Goal: Task Accomplishment & Management: Use online tool/utility

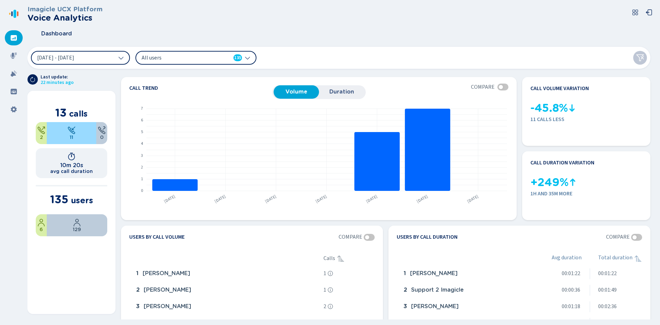
click at [203, 54] on span "All users" at bounding box center [181, 58] width 79 height 8
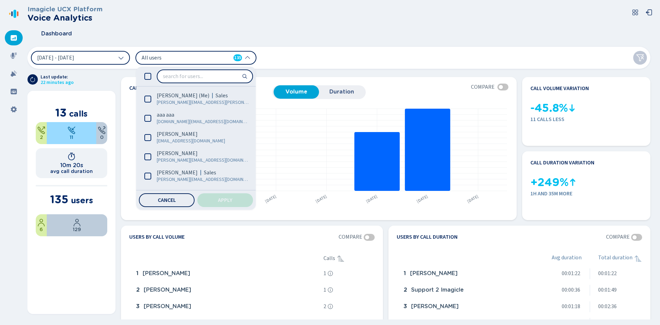
click at [203, 54] on span "All users" at bounding box center [181, 58] width 79 height 8
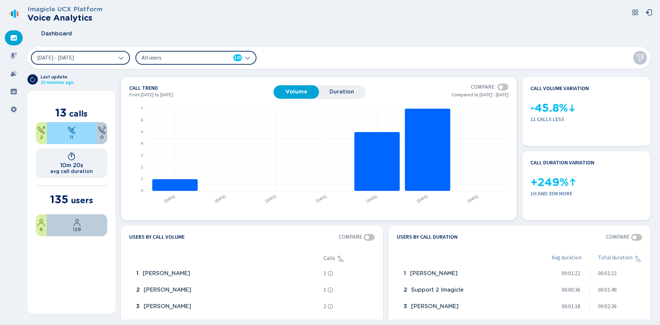
click at [328, 90] on span "Duration" at bounding box center [341, 92] width 38 height 6
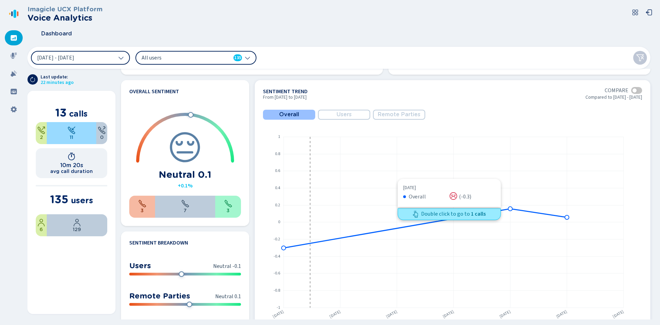
scroll to position [309, 0]
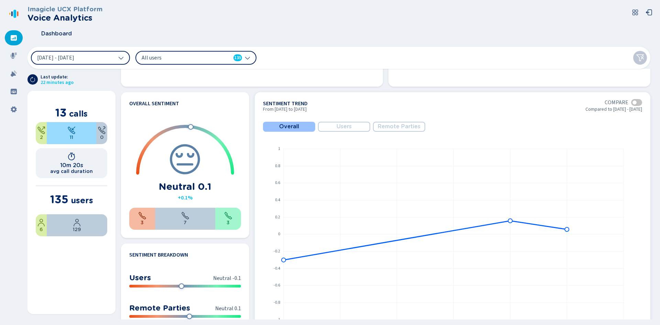
click at [334, 125] on button "Users" at bounding box center [344, 127] width 52 height 10
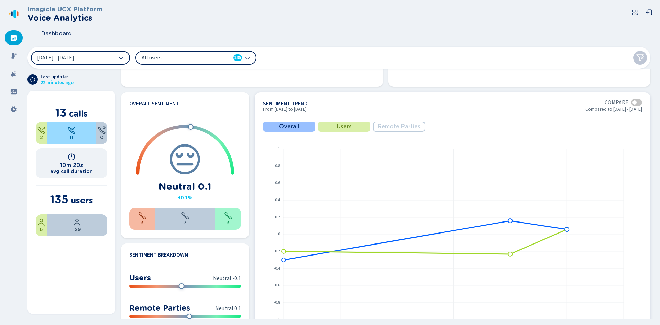
click at [396, 123] on button "Remote Parties" at bounding box center [399, 127] width 52 height 10
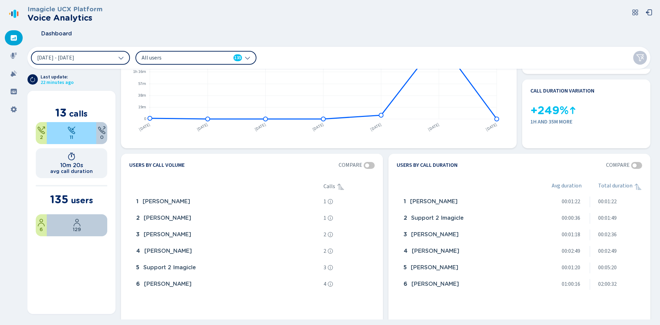
scroll to position [0, 0]
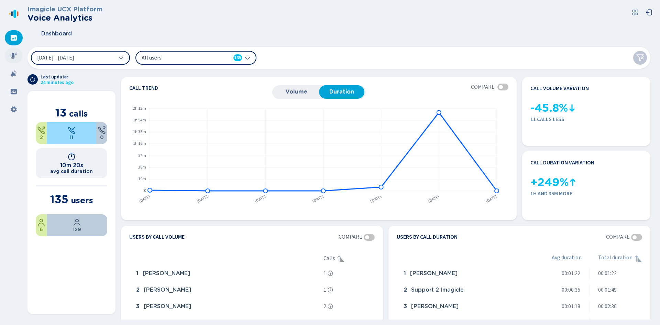
click at [16, 55] on icon at bounding box center [13, 55] width 7 height 7
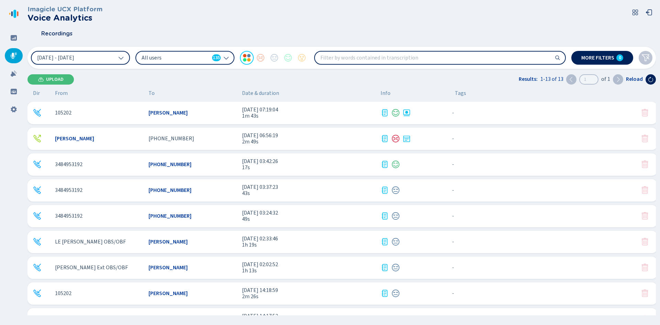
click at [219, 111] on div "[PERSON_NAME]" at bounding box center [192, 113] width 88 height 6
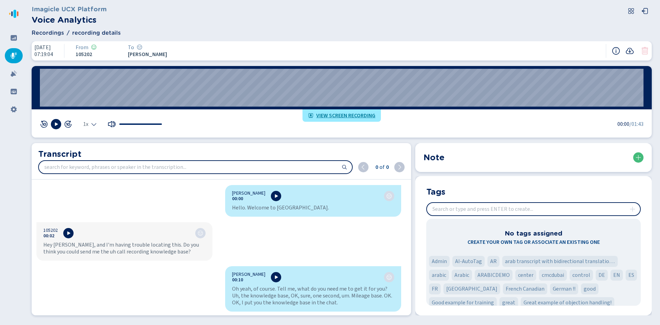
click at [170, 171] on input "search" at bounding box center [195, 167] width 313 height 12
click at [242, 171] on input "search" at bounding box center [195, 167] width 313 height 12
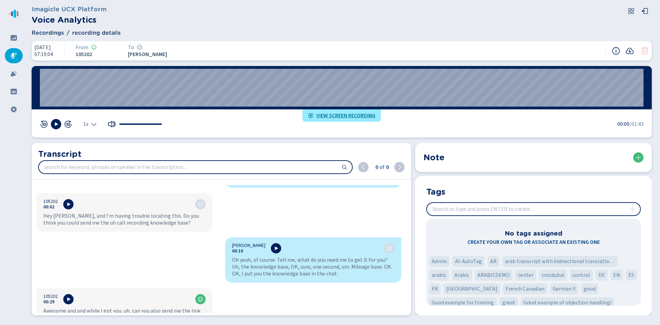
scroll to position [69, 0]
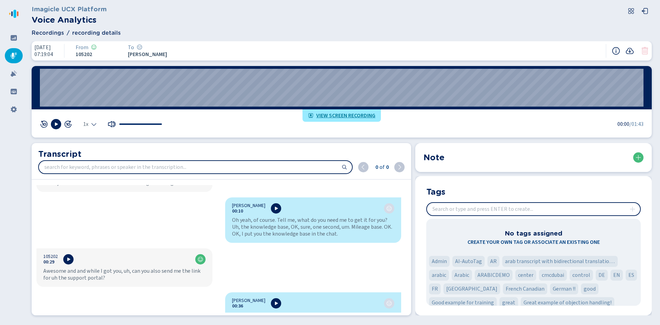
click at [333, 115] on span "View screen recording" at bounding box center [345, 115] width 59 height 5
click at [484, 211] on input "insert" at bounding box center [533, 209] width 213 height 12
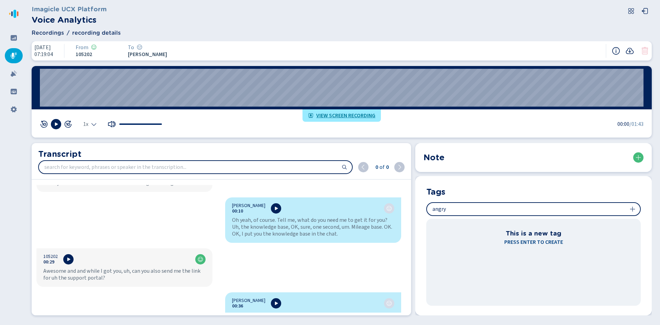
type input "angry"
click at [594, 208] on icon at bounding box center [632, 208] width 5 height 5
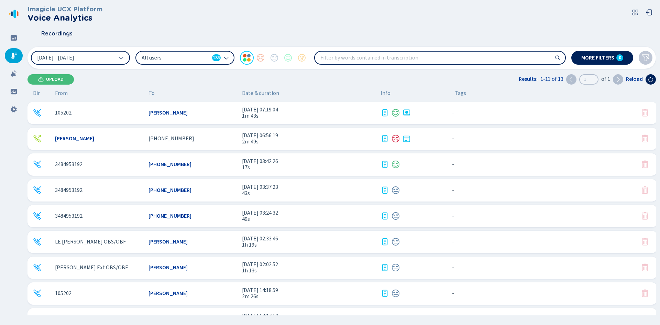
click at [355, 58] on input "search" at bounding box center [440, 58] width 250 height 12
drag, startPoint x: 460, startPoint y: 113, endPoint x: 346, endPoint y: 113, distance: 114.1
click at [346, 113] on span "1m 43s" at bounding box center [308, 116] width 133 height 6
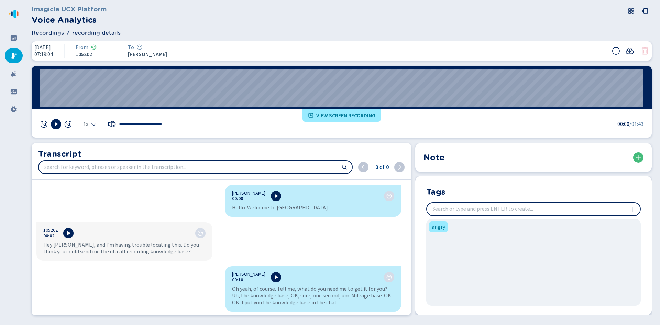
click at [420, 220] on section "Tags angry" at bounding box center [533, 245] width 236 height 139
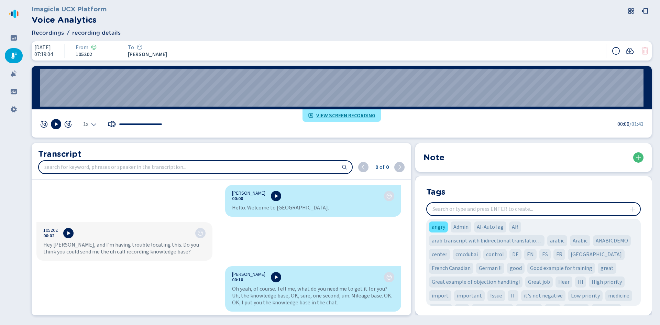
click at [441, 226] on span "angry" at bounding box center [438, 227] width 13 height 8
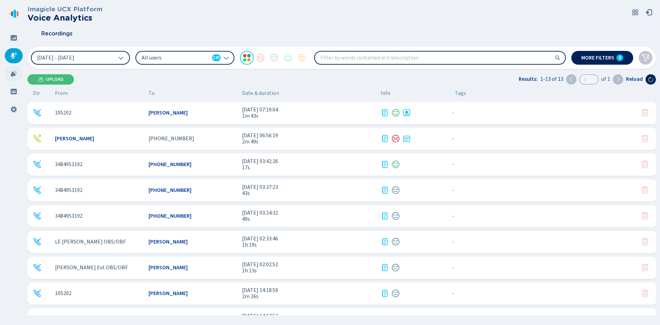
click at [17, 75] on icon at bounding box center [13, 73] width 7 height 7
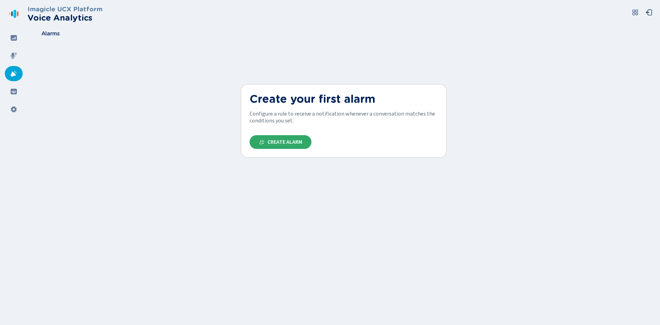
click at [280, 143] on span "Create Alarm" at bounding box center [284, 141] width 35 height 5
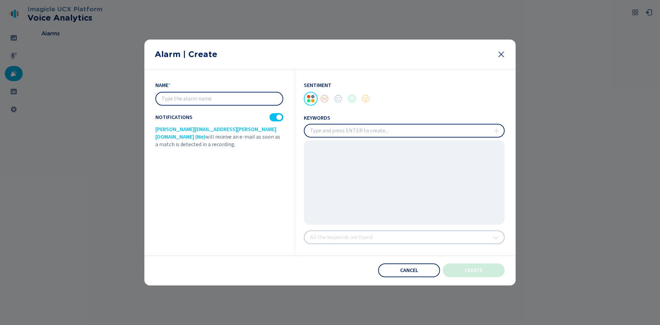
click at [345, 127] on input "insert" at bounding box center [404, 130] width 199 height 12
click at [320, 97] on div at bounding box center [325, 99] width 14 height 14
click at [407, 273] on button "Cancel" at bounding box center [409, 270] width 62 height 14
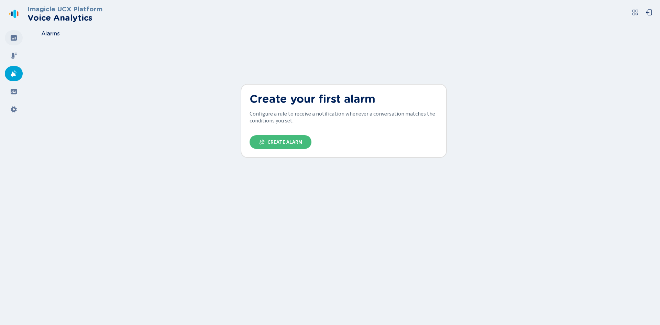
click at [12, 33] on div at bounding box center [14, 37] width 18 height 15
